Goal: Find specific page/section: Find specific page/section

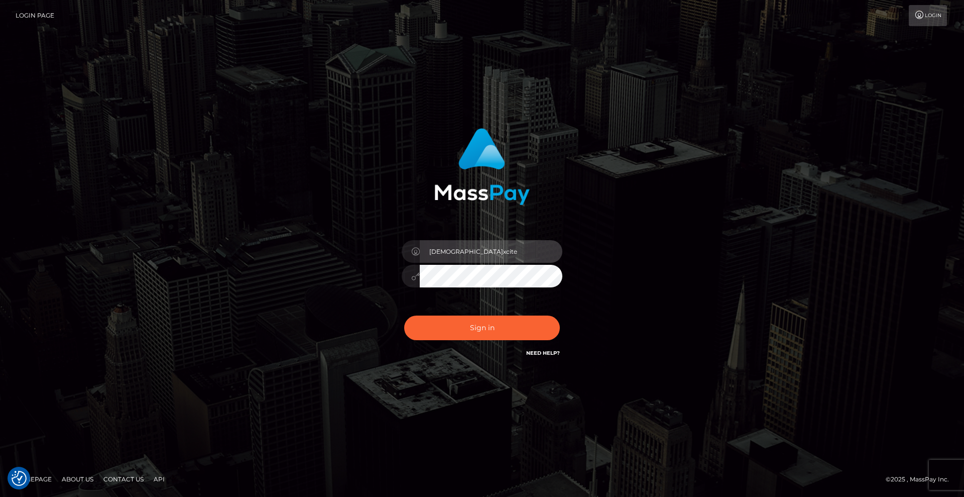
click at [509, 256] on input "Christian.xcite" at bounding box center [491, 251] width 143 height 23
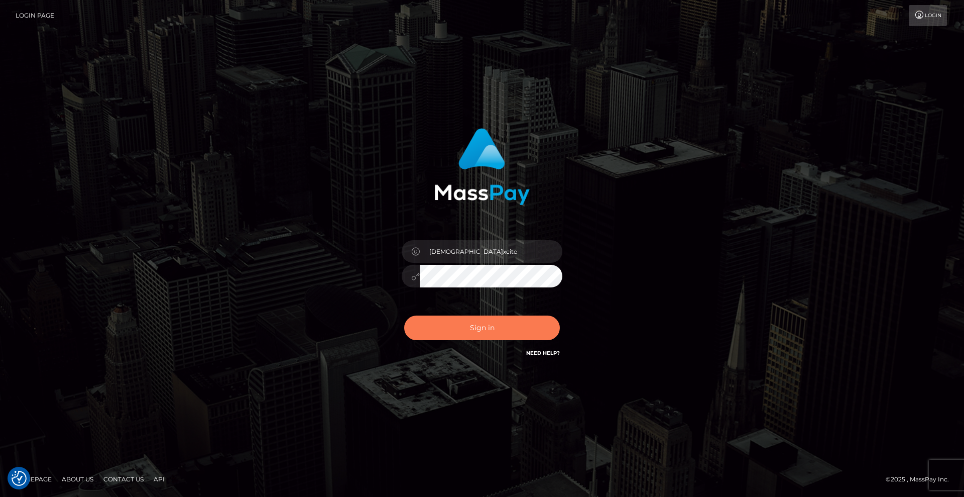
click at [501, 328] on button "Sign in" at bounding box center [482, 327] width 156 height 25
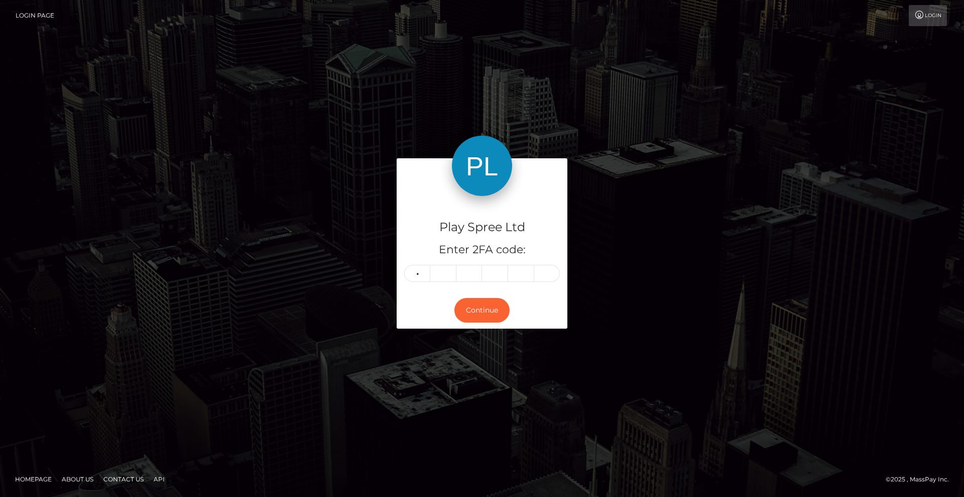
type input "0"
type input "6"
type input "5"
type input "9"
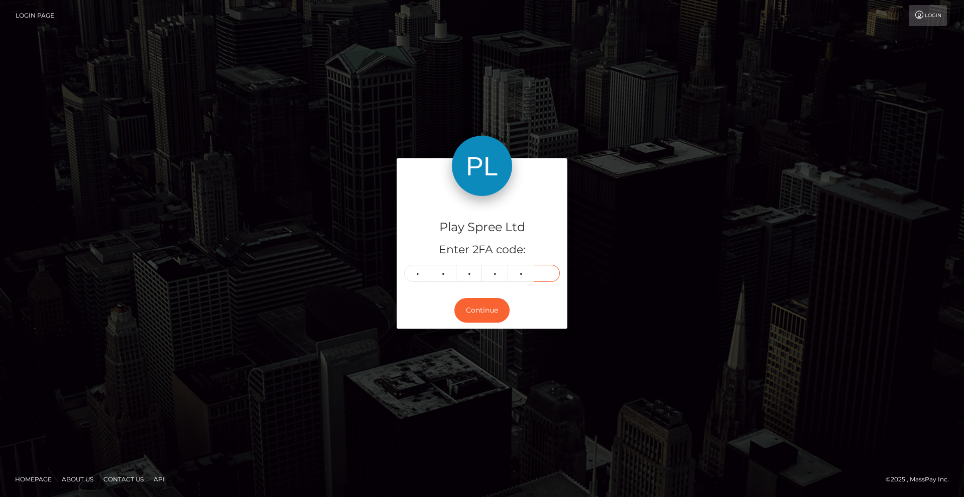
type input "2"
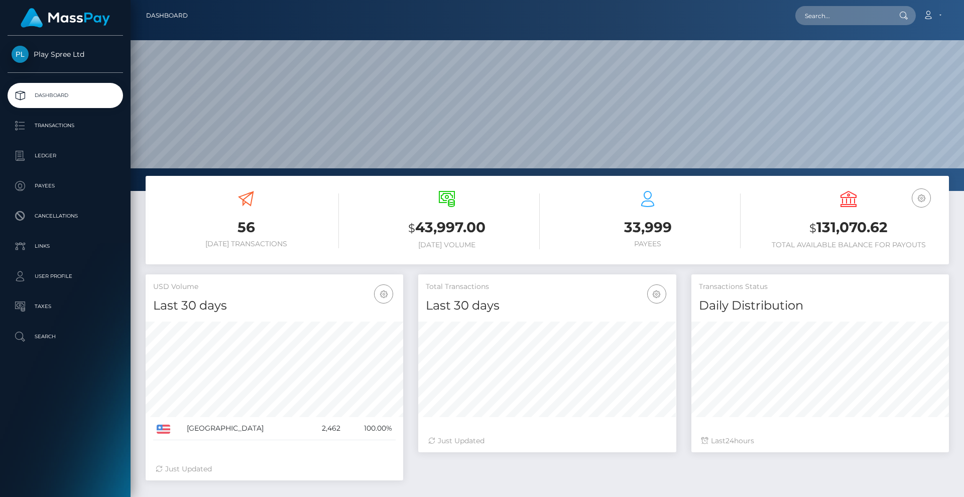
scroll to position [178, 258]
click at [840, 5] on div "Loading... Loading... Account Edit Profile Logout" at bounding box center [572, 15] width 753 height 21
click at [840, 18] on input "text" at bounding box center [843, 15] width 94 height 19
paste input "1366209"
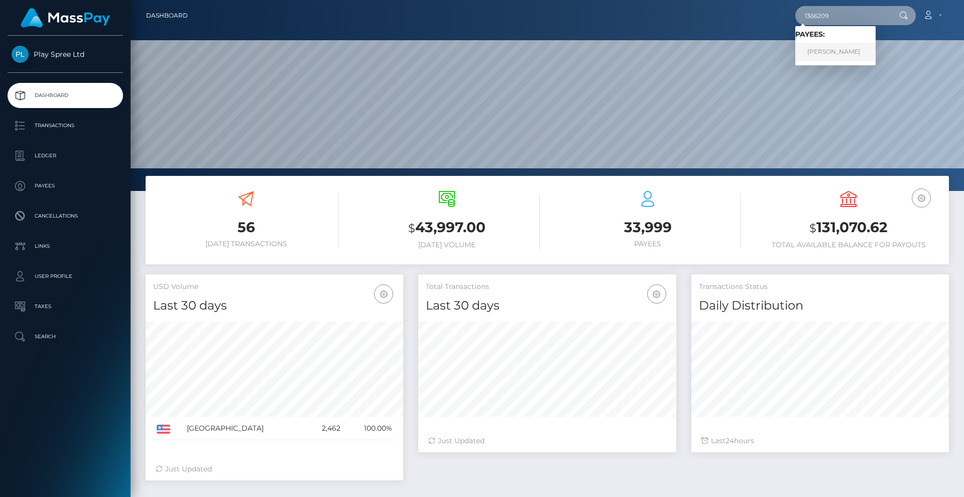
type input "1366209"
click at [835, 51] on link "[PERSON_NAME]" at bounding box center [836, 52] width 80 height 19
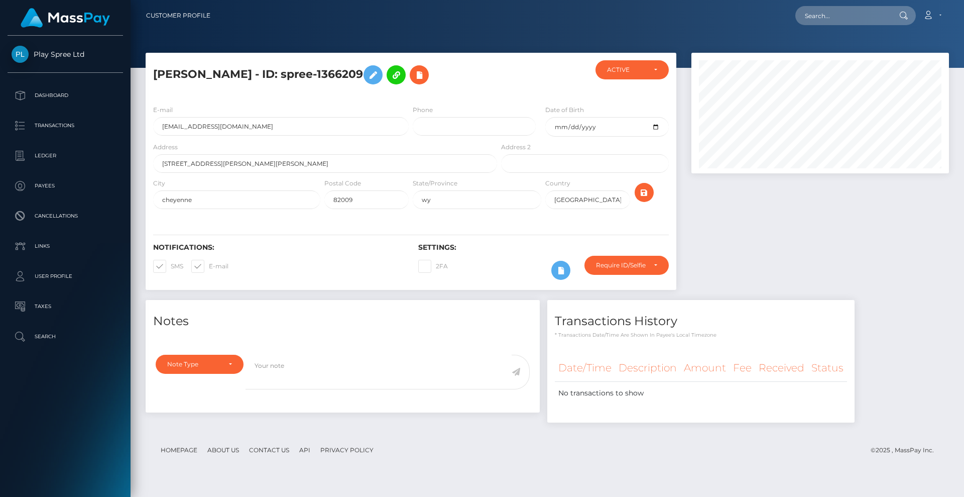
scroll to position [121, 258]
